Goal: Navigation & Orientation: Find specific page/section

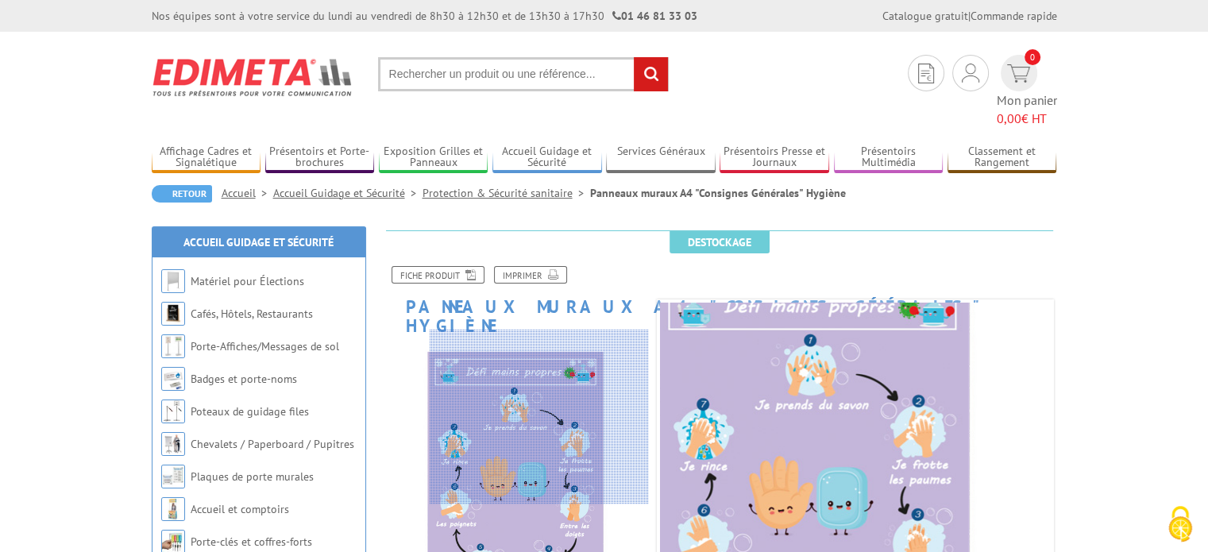
click at [581, 417] on div at bounding box center [539, 417] width 219 height 175
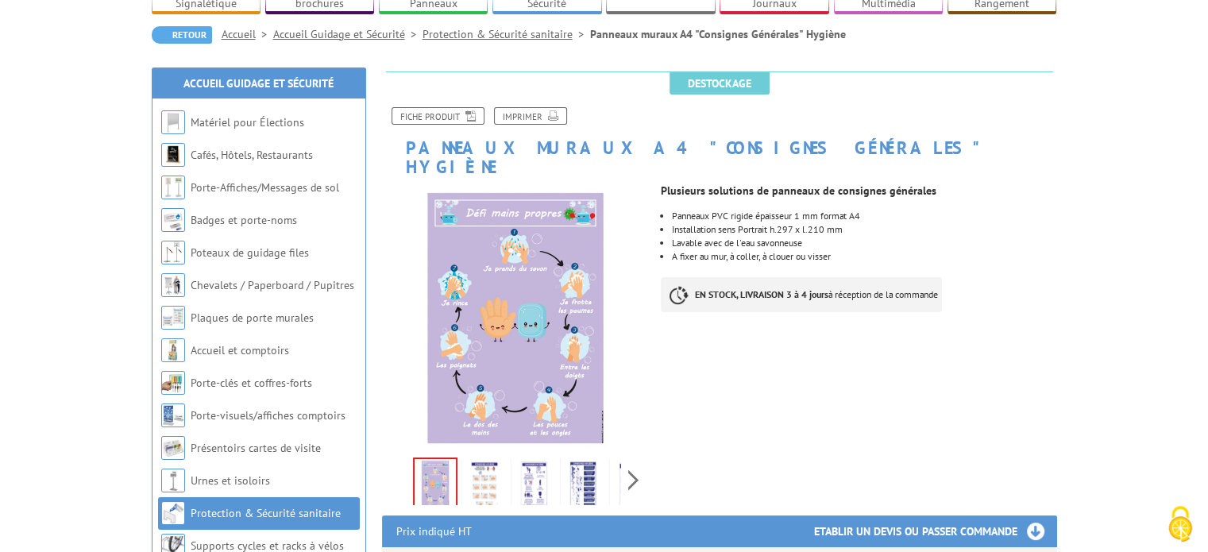
scroll to position [191, 0]
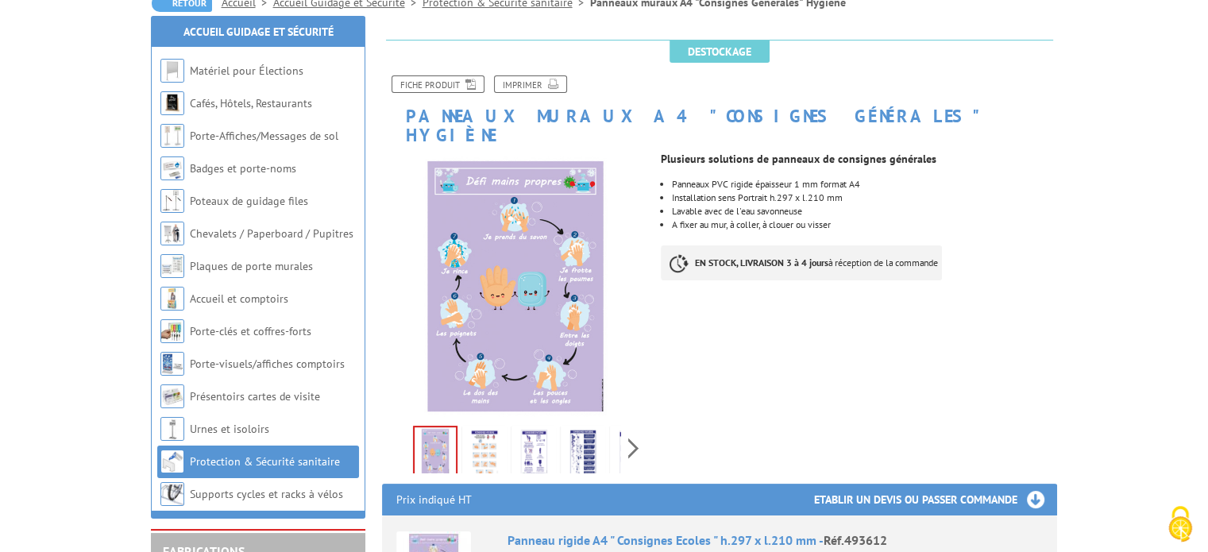
click at [480, 431] on img at bounding box center [484, 453] width 38 height 49
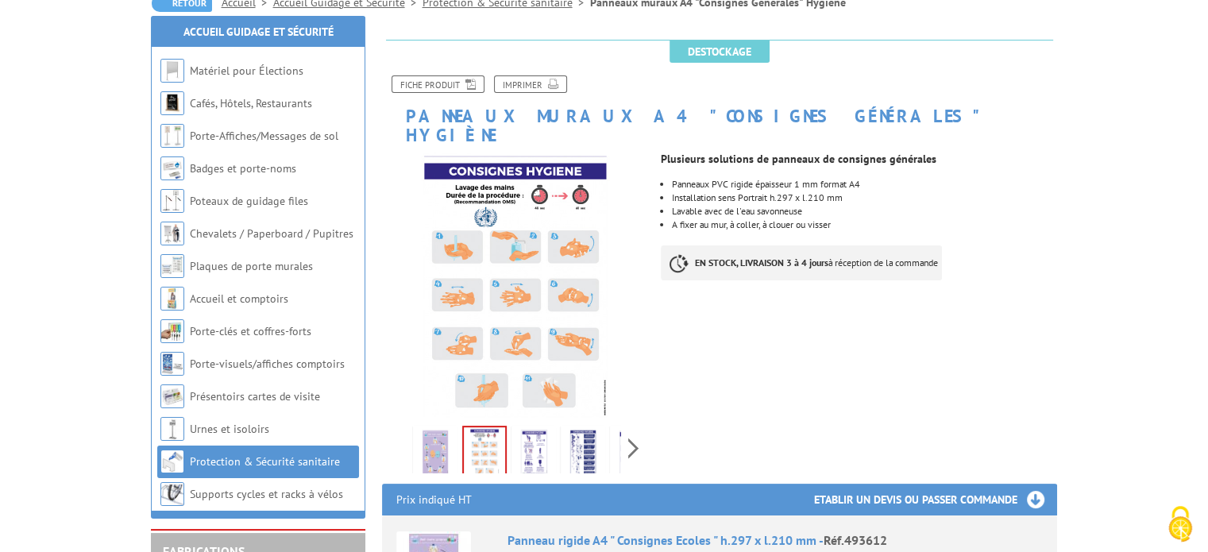
click at [535, 429] on img at bounding box center [534, 453] width 38 height 49
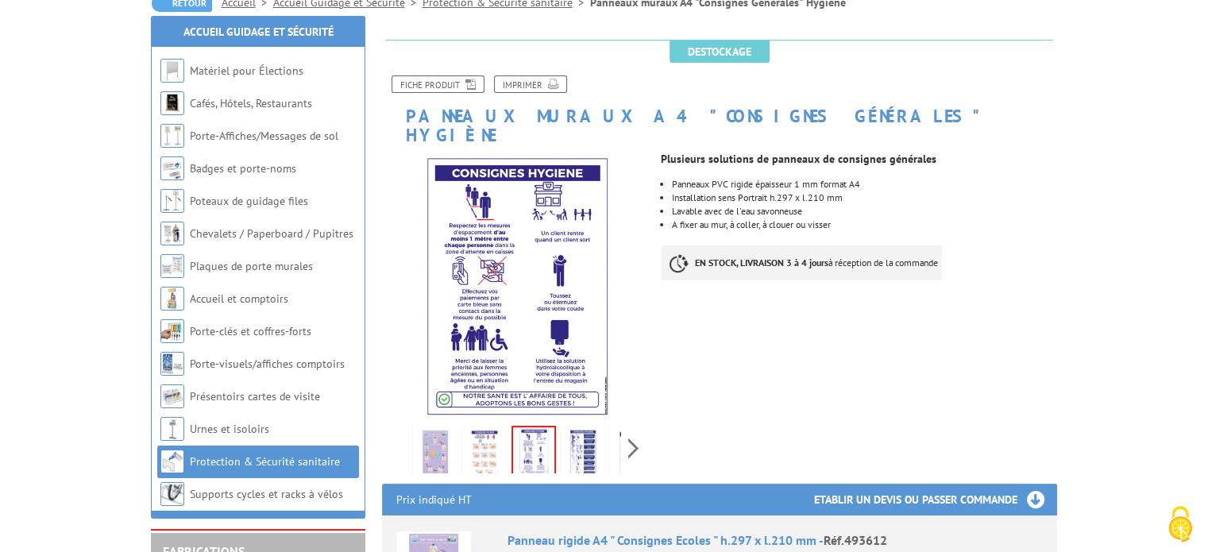
click at [577, 429] on img at bounding box center [583, 453] width 38 height 49
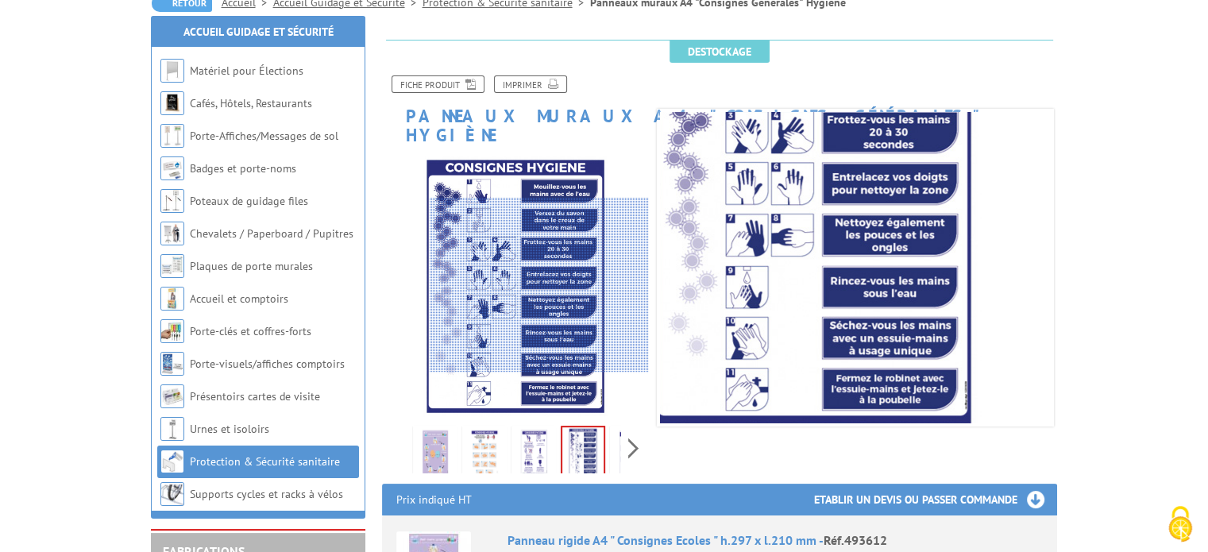
click at [550, 285] on div at bounding box center [539, 285] width 219 height 175
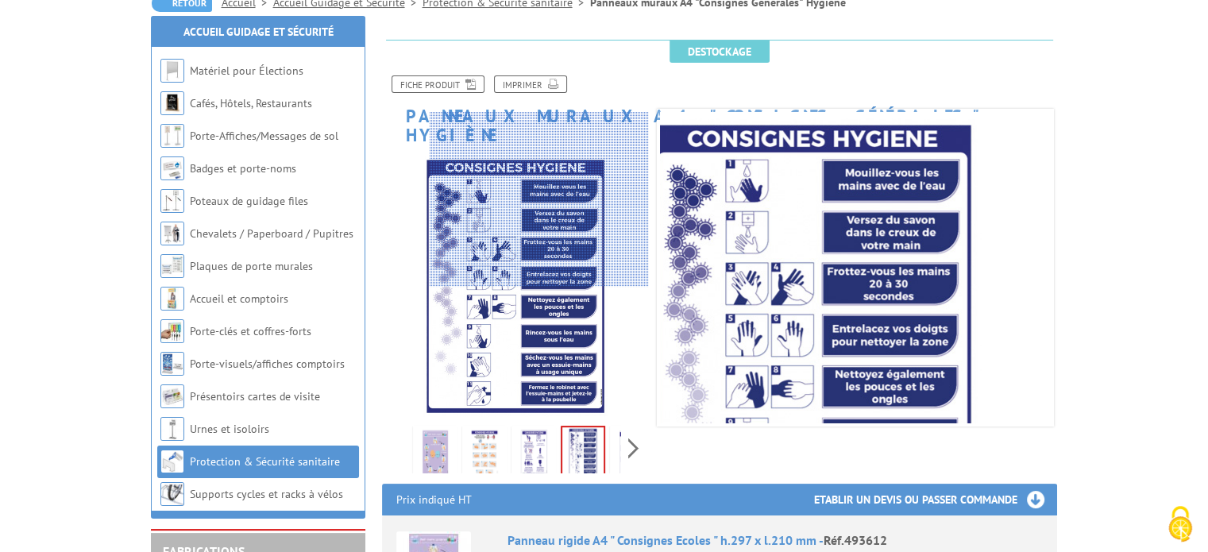
click at [573, 157] on div at bounding box center [539, 199] width 219 height 175
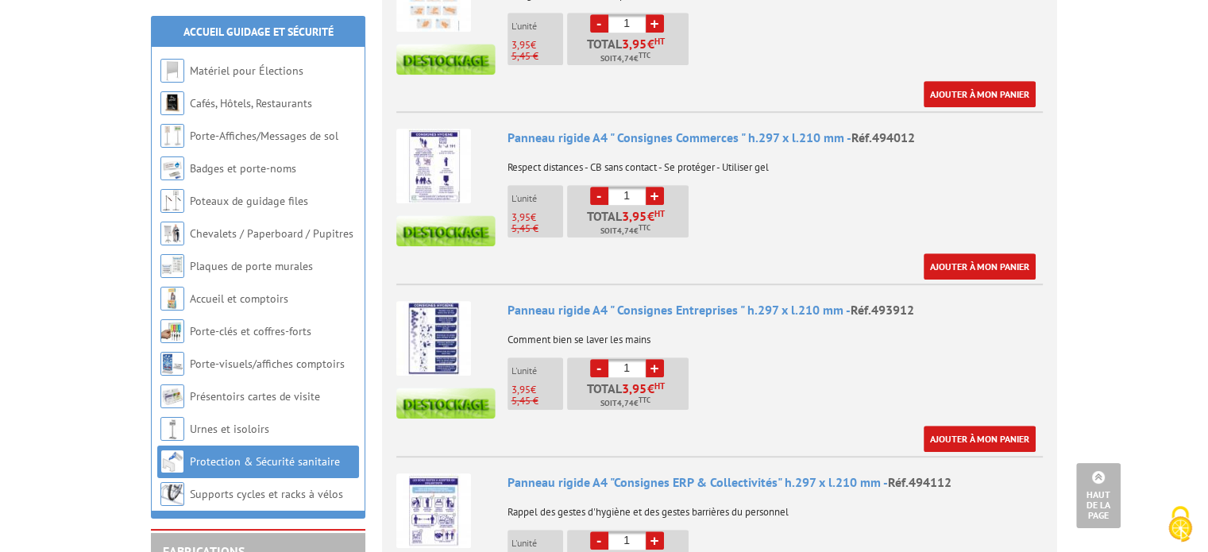
scroll to position [942, 0]
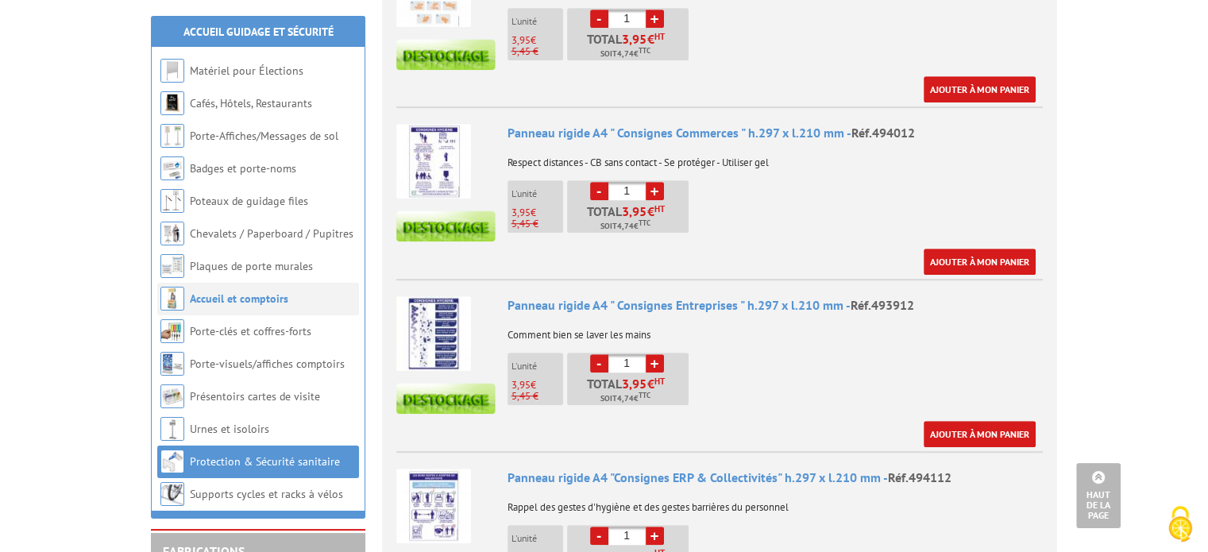
click at [261, 295] on link "Accueil et comptoirs" at bounding box center [239, 299] width 98 height 14
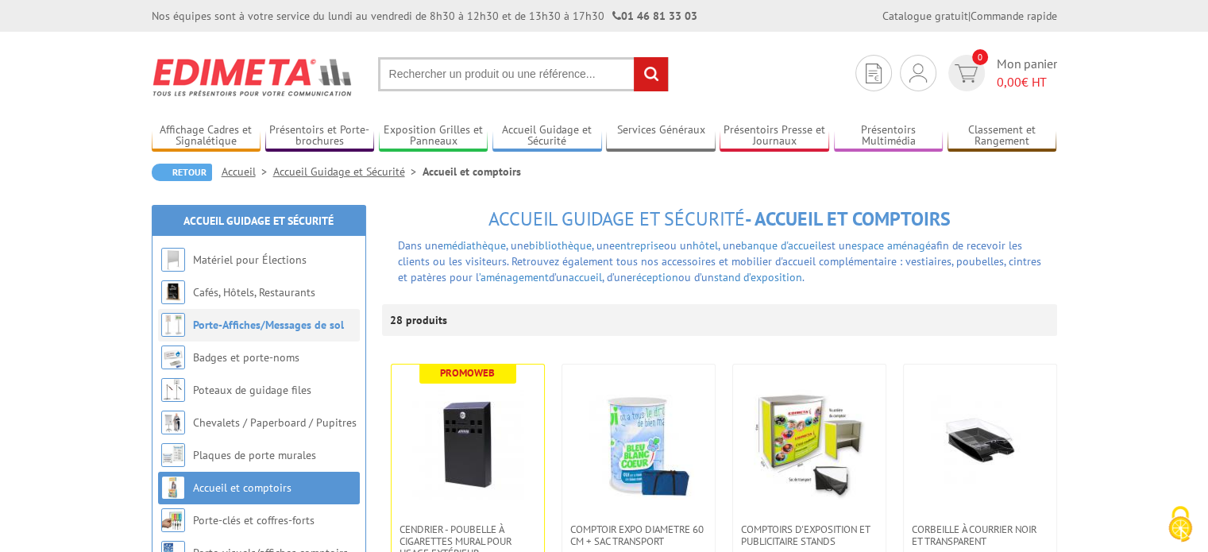
click at [257, 330] on link "Porte-Affiches/Messages de sol" at bounding box center [268, 325] width 151 height 14
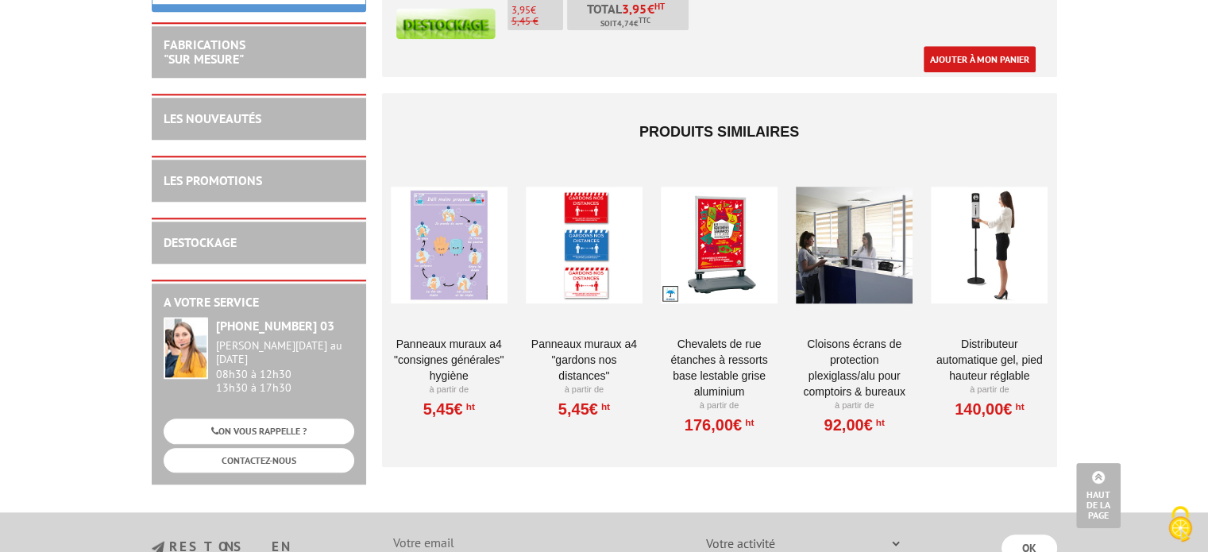
scroll to position [1482, 0]
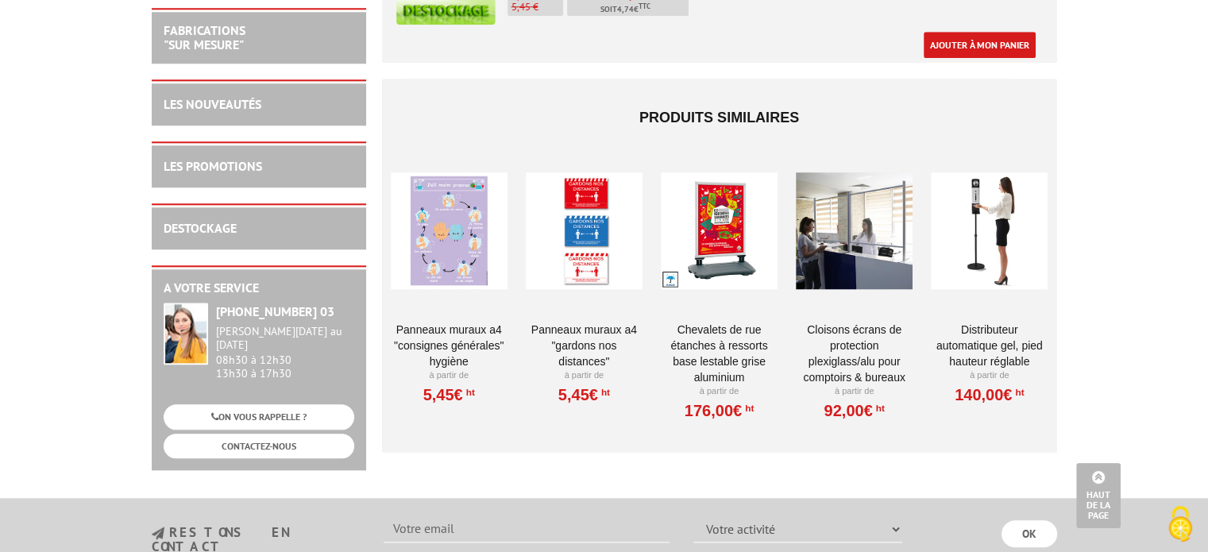
click at [454, 218] on div at bounding box center [449, 230] width 117 height 159
